Goal: Obtain resource: Download file/media

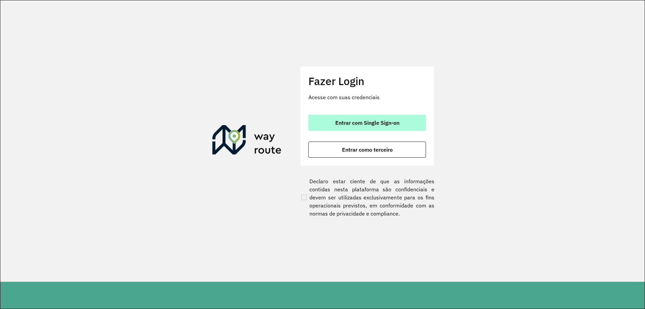
click at [390, 125] on span "Entrar com Single Sign-on" at bounding box center [367, 122] width 64 height 5
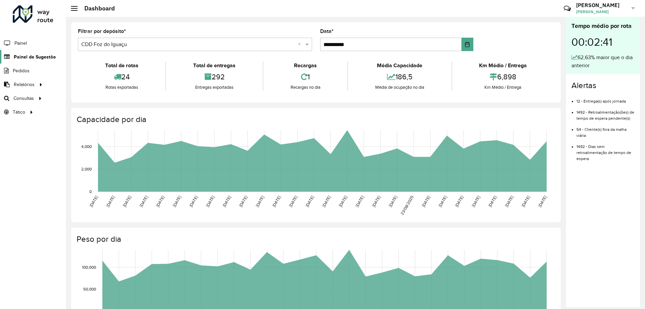
click at [44, 57] on span "Painel de Sugestão" at bounding box center [35, 56] width 42 height 7
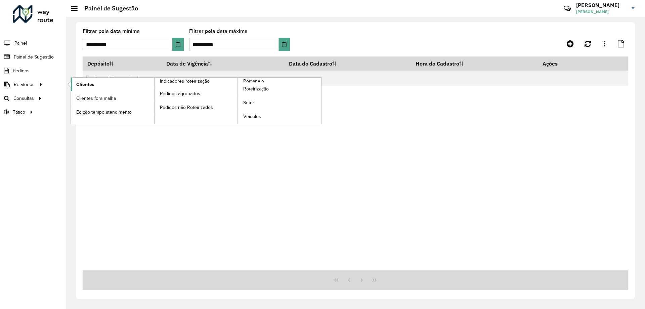
click at [74, 90] on link "Clientes" at bounding box center [112, 84] width 83 height 13
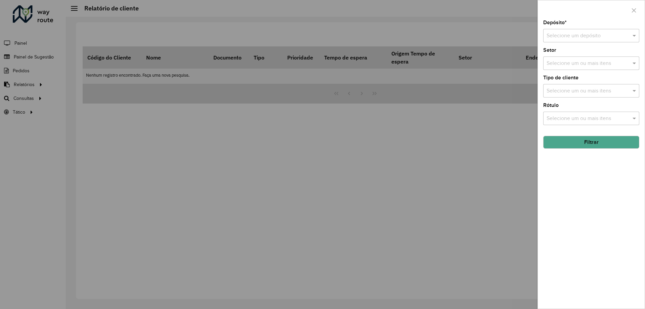
click at [585, 34] on input "text" at bounding box center [584, 36] width 76 height 8
click at [574, 64] on span "CDD Foz do Iguaçu" at bounding box center [569, 66] width 46 height 6
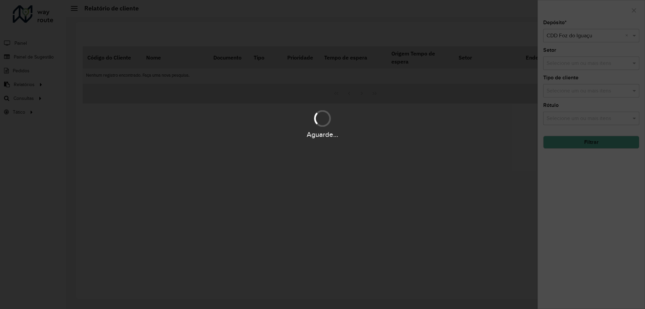
click at [573, 170] on div "Aguarde..." at bounding box center [322, 154] width 645 height 309
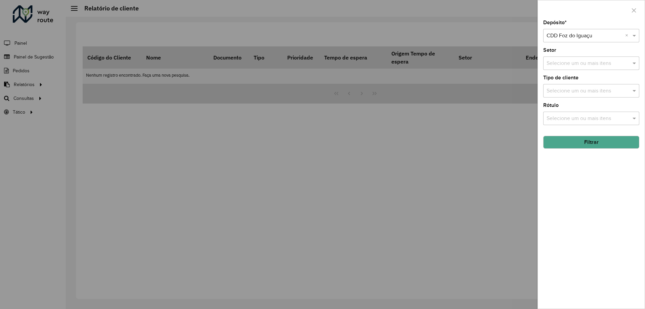
click at [578, 146] on button "Filtrar" at bounding box center [591, 142] width 96 height 13
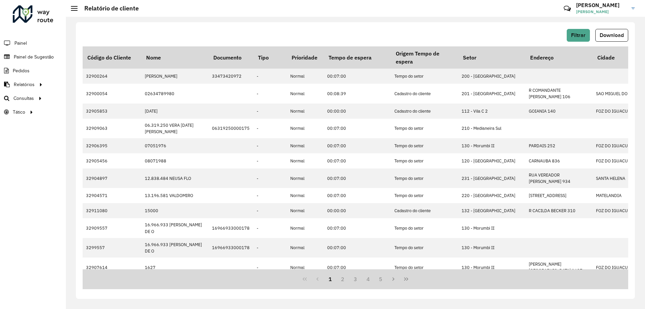
click at [604, 38] on button "Download" at bounding box center [611, 35] width 33 height 13
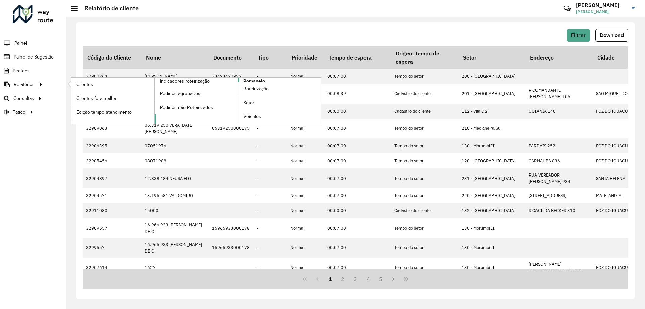
click at [261, 79] on span "Romaneio" at bounding box center [254, 81] width 22 height 7
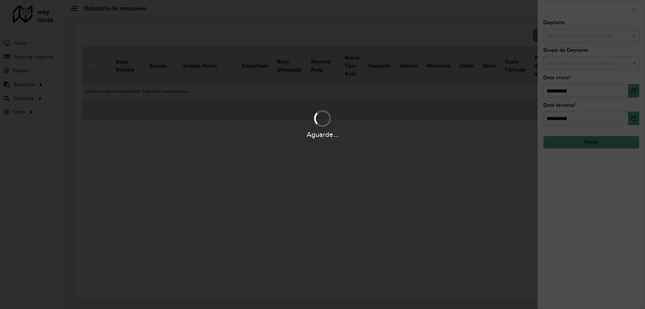
click at [588, 35] on div "Aguarde..." at bounding box center [322, 154] width 645 height 309
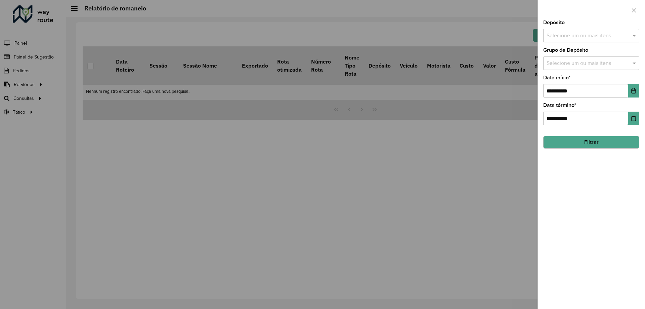
click at [588, 35] on input "text" at bounding box center [588, 36] width 86 height 8
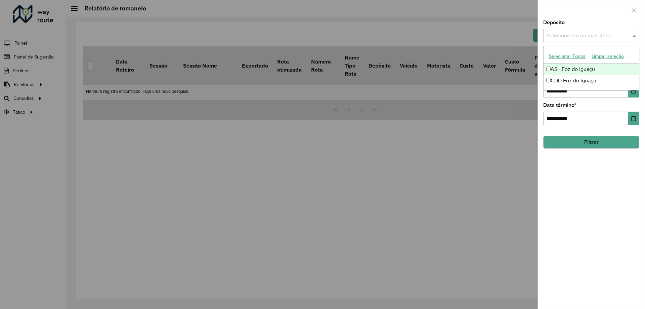
click at [569, 66] on div "AS - Foz do Iguaçu" at bounding box center [590, 68] width 95 height 11
click at [563, 67] on div "AS - Foz do Iguaçu" at bounding box center [590, 68] width 95 height 11
click at [566, 78] on div "CDD Foz do Iguaçu" at bounding box center [590, 80] width 95 height 11
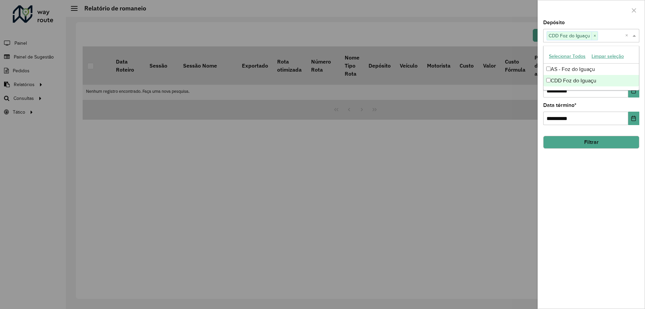
click at [577, 143] on button "Filtrar" at bounding box center [591, 142] width 96 height 13
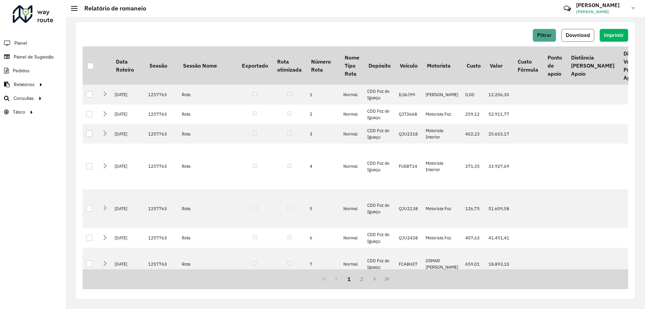
click at [570, 37] on span "Download" at bounding box center [577, 35] width 24 height 6
